Goal: Feedback & Contribution: Contribute content

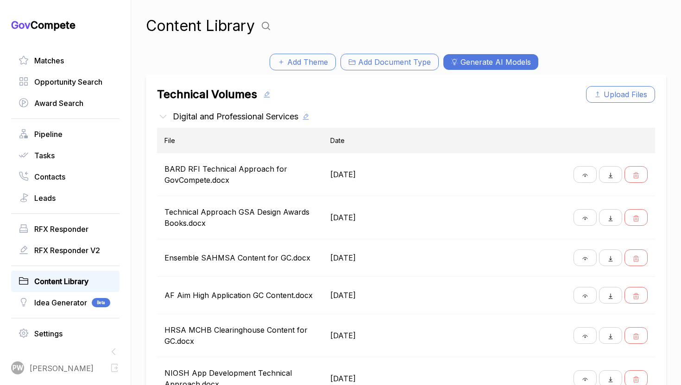
click at [99, 49] on div "Gov Compete Matches Opportunity Search Award Search Pipeline Tasks Contacts Lea…" at bounding box center [65, 197] width 108 height 356
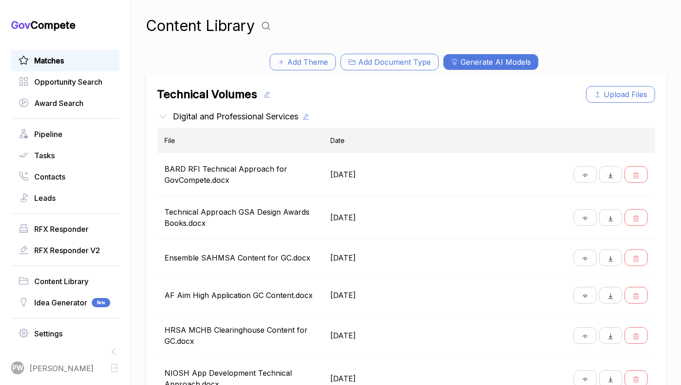
click at [86, 55] on link "Matches" at bounding box center [66, 60] width 94 height 11
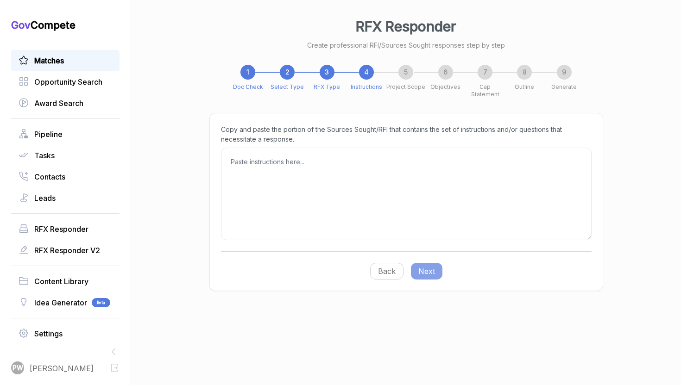
click at [81, 58] on link "Matches" at bounding box center [66, 60] width 94 height 11
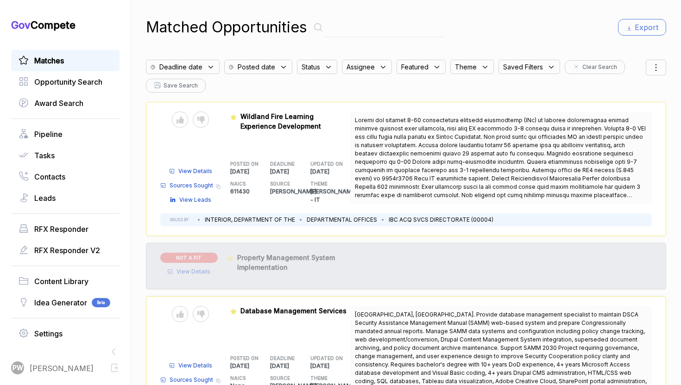
click at [212, 68] on icon at bounding box center [211, 67] width 8 height 8
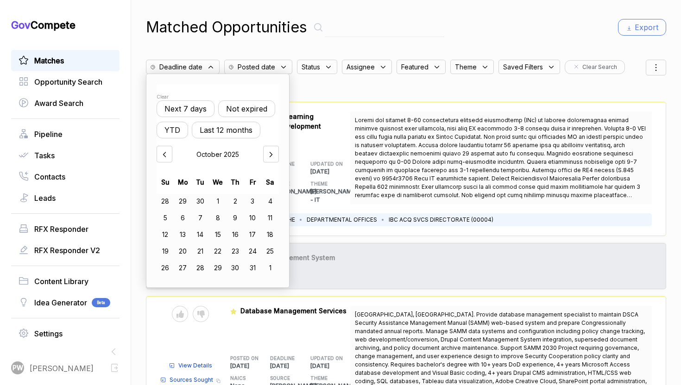
click at [246, 105] on button "Not expired" at bounding box center [246, 108] width 57 height 17
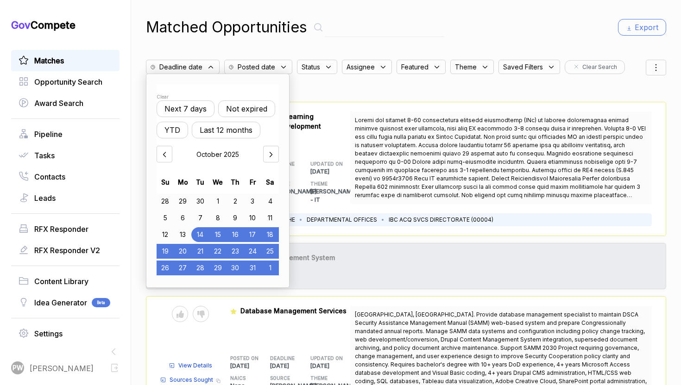
click at [350, 68] on span "Assignee" at bounding box center [360, 67] width 28 height 10
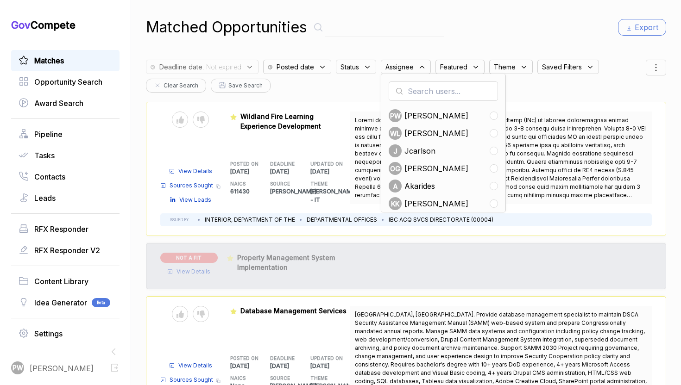
click at [340, 69] on span "Status" at bounding box center [349, 67] width 19 height 10
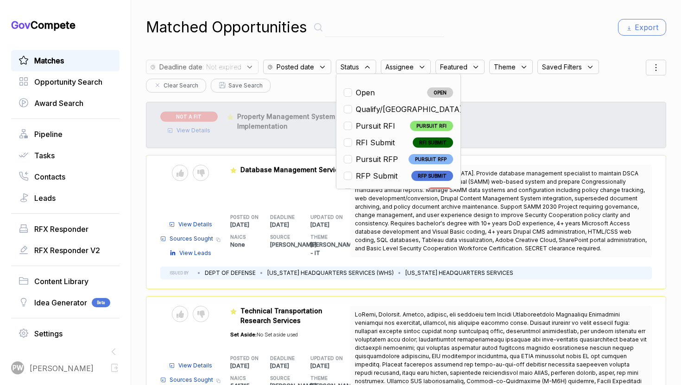
click at [356, 88] on span "Open" at bounding box center [365, 92] width 19 height 11
checkbox input "true"
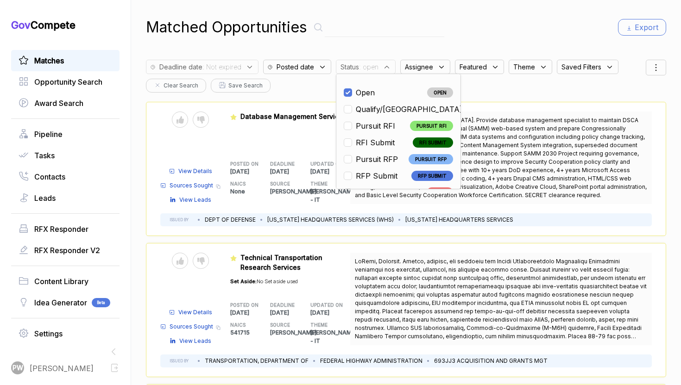
click at [244, 210] on div "Send to Pipeline Reject View Details Sources Sought Copy link View Leads Featur…" at bounding box center [406, 169] width 520 height 134
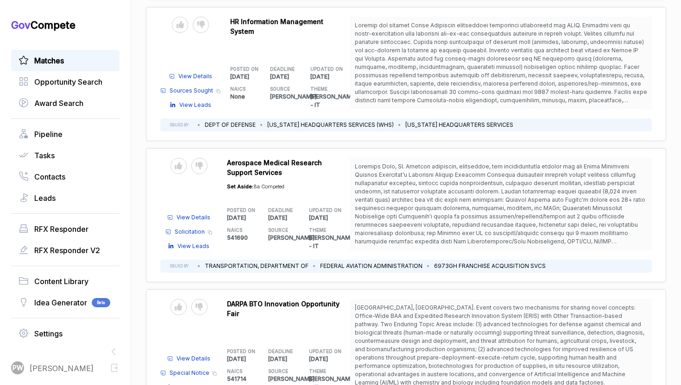
scroll to position [1755, 0]
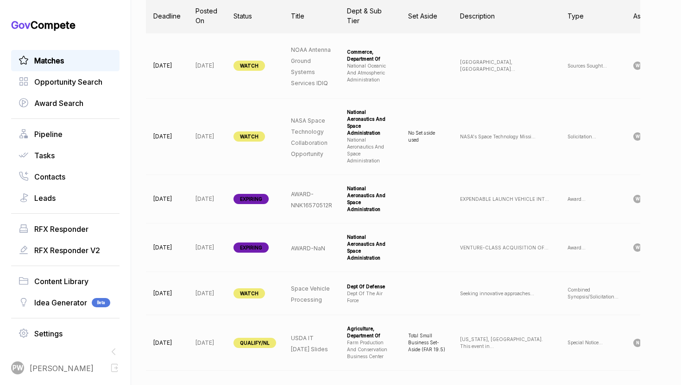
click at [61, 57] on span "Matches" at bounding box center [49, 60] width 30 height 11
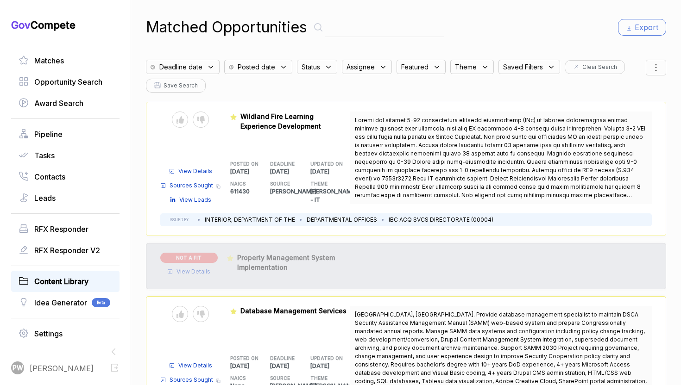
click at [65, 286] on span "Content Library" at bounding box center [61, 281] width 54 height 11
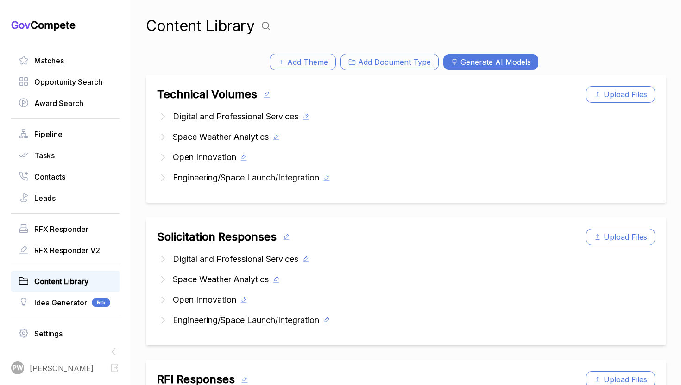
click at [376, 66] on button "Add Document Type" at bounding box center [389, 62] width 98 height 17
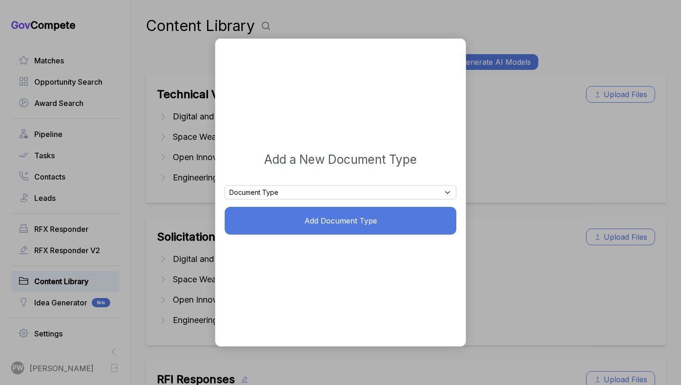
click at [298, 193] on div "Document Type" at bounding box center [341, 192] width 232 height 14
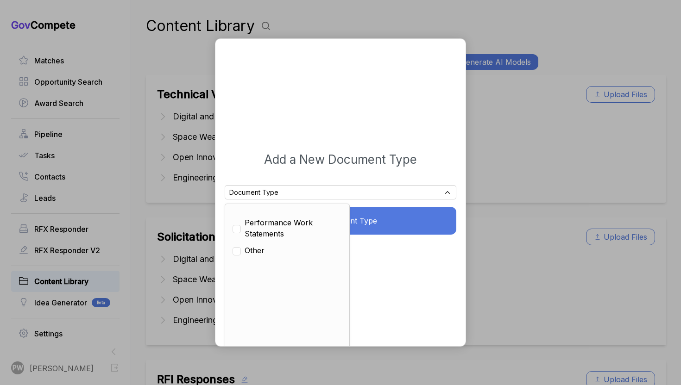
click at [273, 225] on span "Performance Work Statements" at bounding box center [293, 228] width 97 height 22
checkbox input "true"
click at [296, 188] on div "Document Type" at bounding box center [341, 192] width 232 height 14
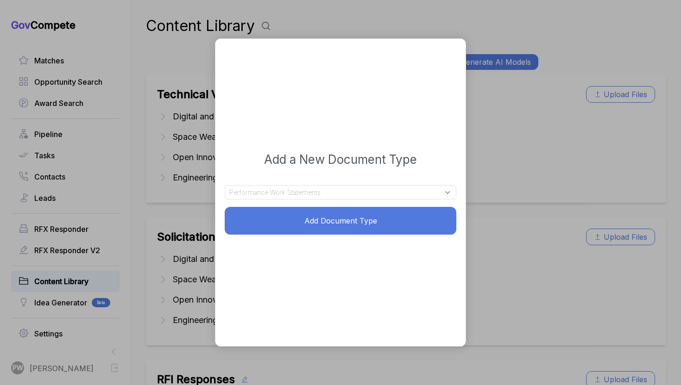
click at [295, 194] on span "Performance Work Statements" at bounding box center [274, 193] width 91 height 10
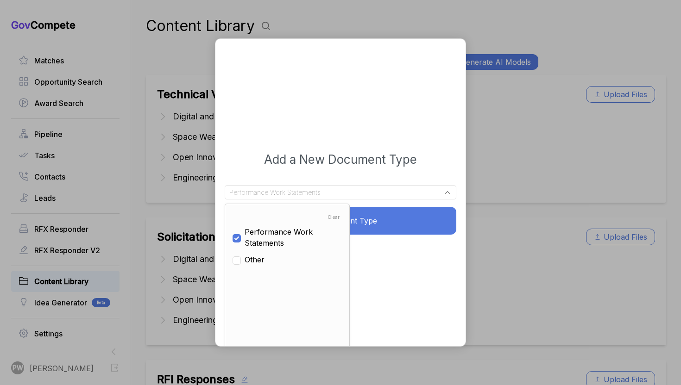
click at [403, 225] on button "Add Document Type" at bounding box center [341, 221] width 232 height 28
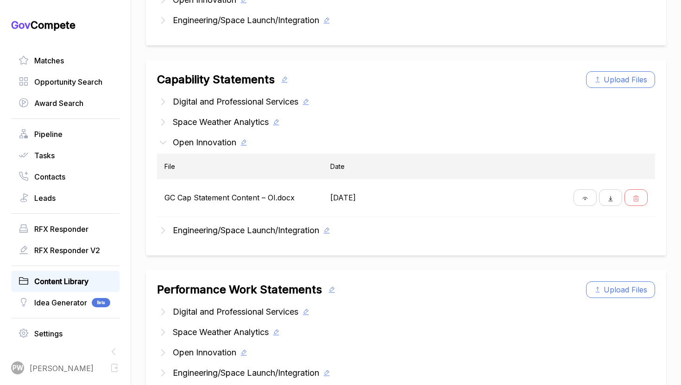
scroll to position [583, 0]
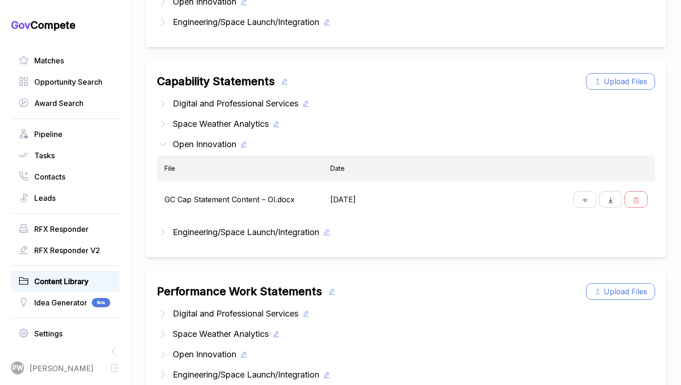
click at [169, 310] on icon at bounding box center [163, 314] width 12 height 12
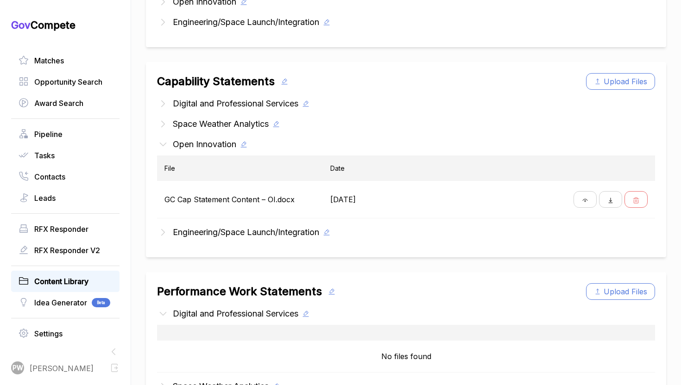
click at [156, 307] on div "Performance Work Statements Upload Files Digital and Professional Services No f…" at bounding box center [406, 362] width 520 height 180
click at [159, 313] on icon at bounding box center [163, 314] width 12 height 12
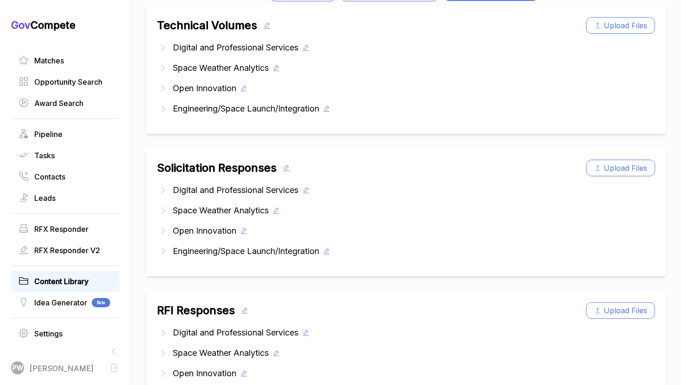
scroll to position [0, 0]
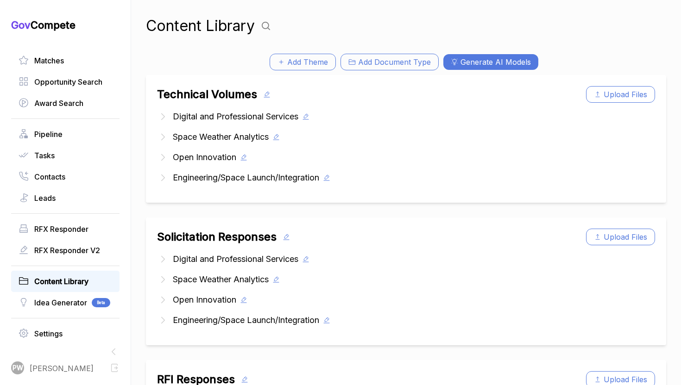
click at [520, 27] on div "Content Library" at bounding box center [406, 26] width 520 height 22
click at [305, 61] on button "Add Theme" at bounding box center [303, 62] width 66 height 17
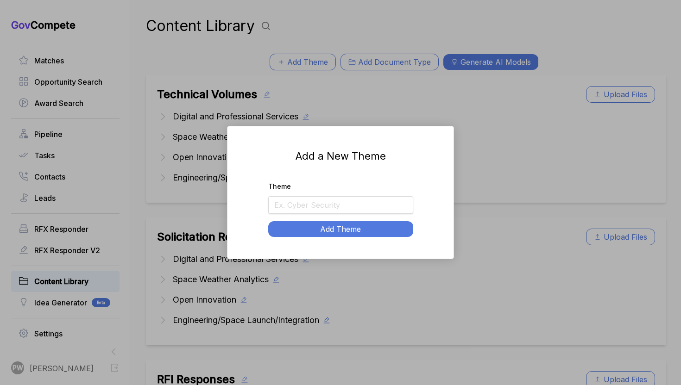
click at [303, 211] on input "Theme" at bounding box center [340, 205] width 145 height 18
type input "ABBA Past Performance"
click at [320, 232] on button "Add Theme" at bounding box center [340, 229] width 145 height 16
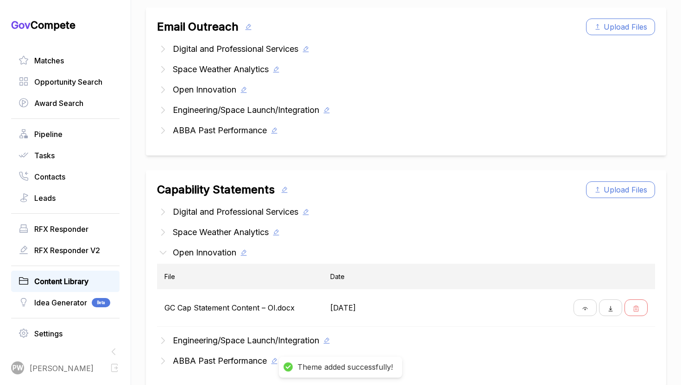
scroll to position [745, 0]
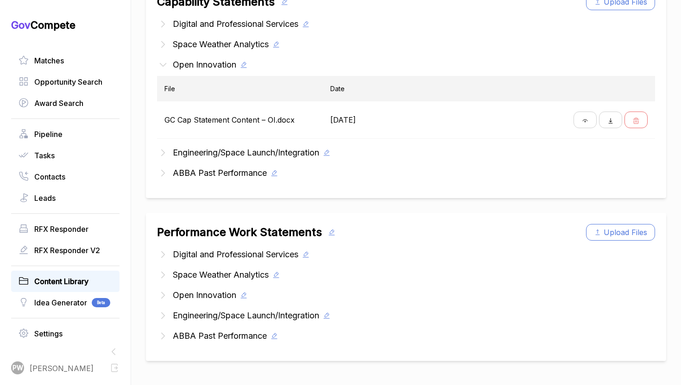
click at [250, 339] on span "ABBA Past Performance" at bounding box center [220, 336] width 94 height 13
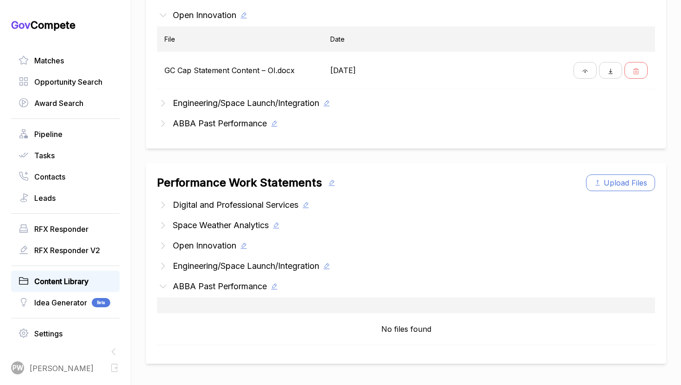
scroll to position [797, 0]
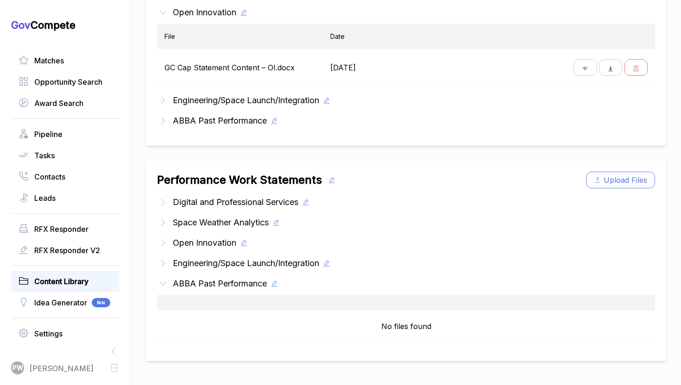
click at [199, 202] on span "Digital and Professional Services" at bounding box center [235, 202] width 125 height 13
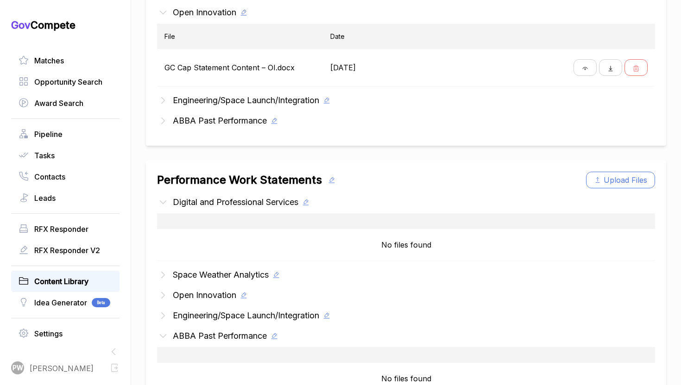
click at [164, 203] on icon at bounding box center [163, 202] width 6 height 3
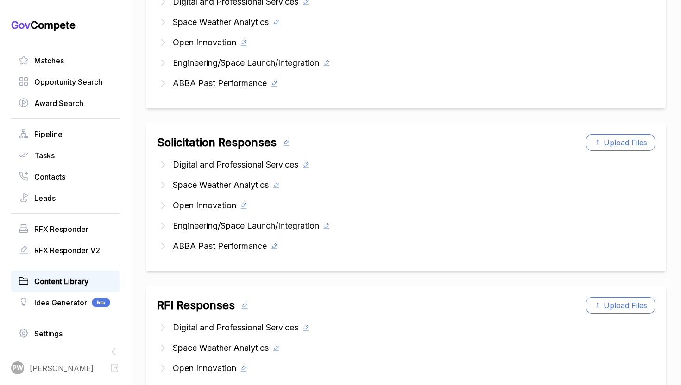
scroll to position [0, 0]
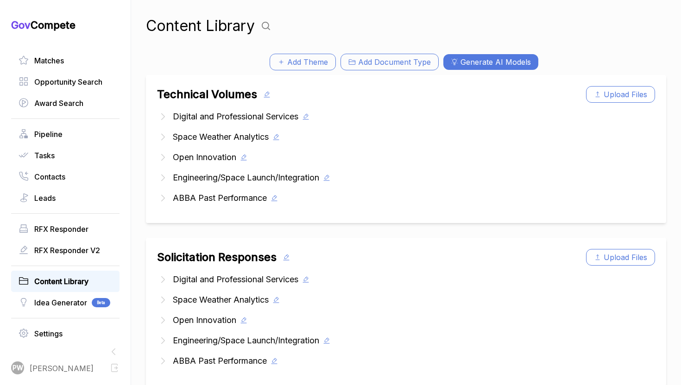
click at [172, 122] on div "Digital and Professional Services" at bounding box center [406, 116] width 498 height 13
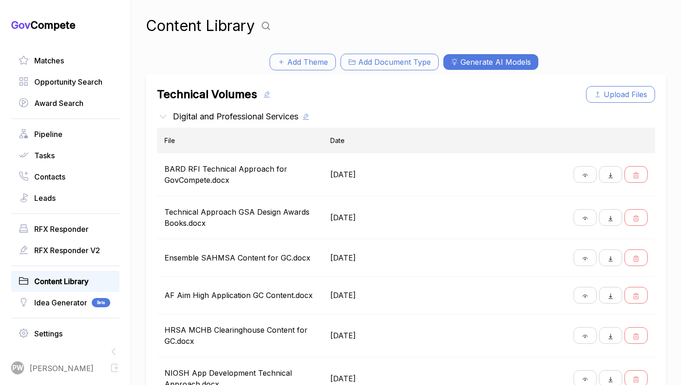
click at [172, 122] on div "Digital and Professional Services" at bounding box center [406, 116] width 498 height 13
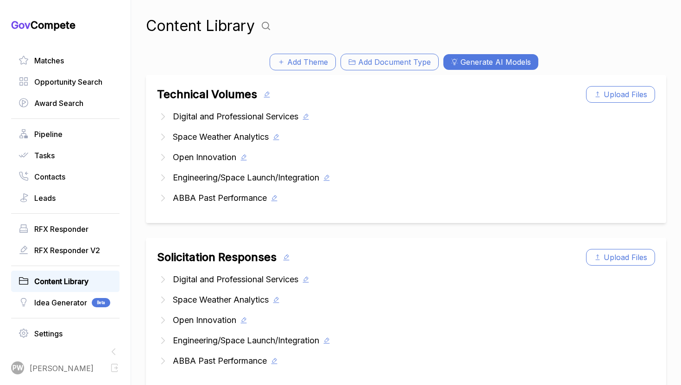
click at [161, 277] on icon at bounding box center [163, 280] width 12 height 12
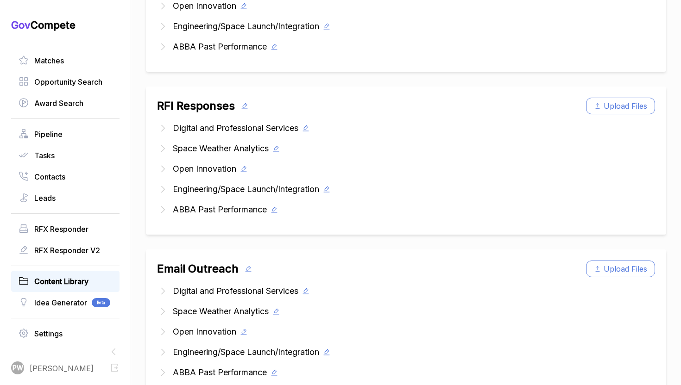
scroll to position [508, 0]
